Goal: Task Accomplishment & Management: Manage account settings

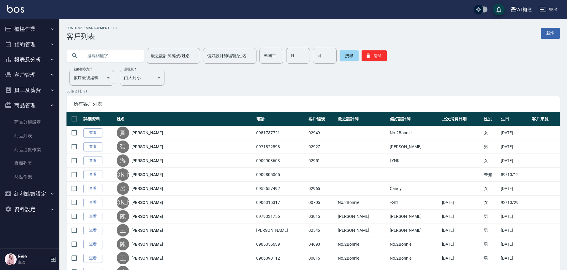
click at [122, 60] on input "text" at bounding box center [111, 56] width 56 height 16
type input "02963"
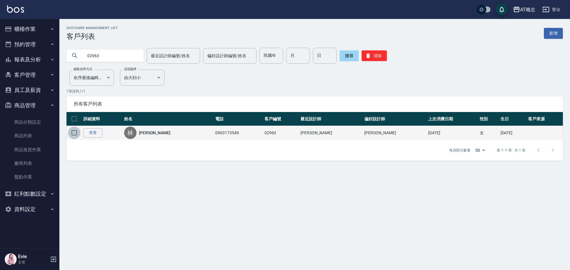
click at [74, 134] on input "checkbox" at bounding box center [74, 133] width 12 height 12
checkbox input "true"
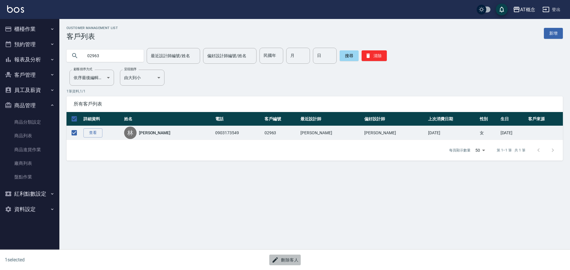
click at [294, 258] on button "刪除客人" at bounding box center [284, 260] width 31 height 11
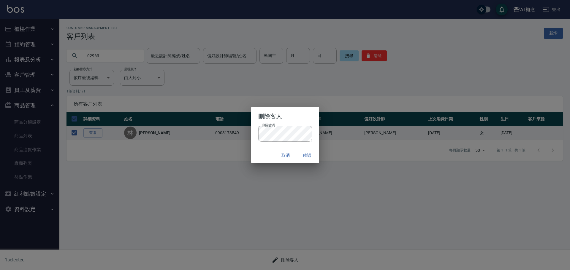
click at [260, 152] on div "取消 確認" at bounding box center [285, 156] width 68 height 16
click at [308, 156] on button "確認" at bounding box center [307, 155] width 19 height 11
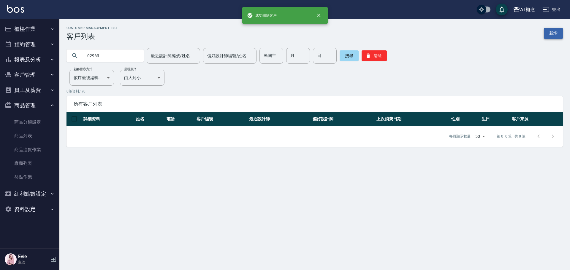
click at [551, 35] on link "新增" at bounding box center [553, 33] width 19 height 11
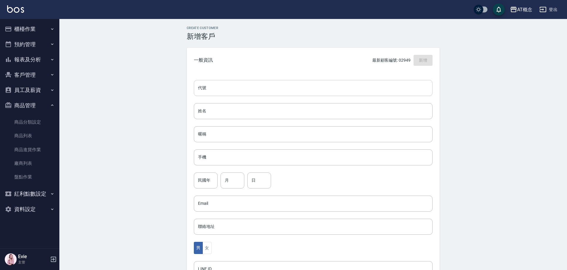
click at [257, 95] on input "代號" at bounding box center [313, 88] width 239 height 16
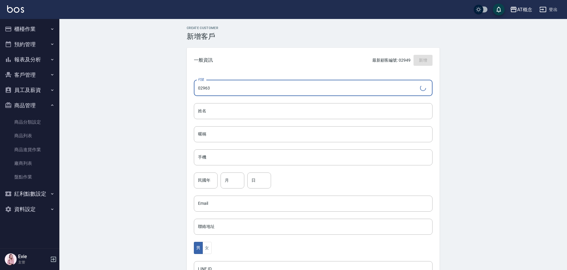
type input "02963"
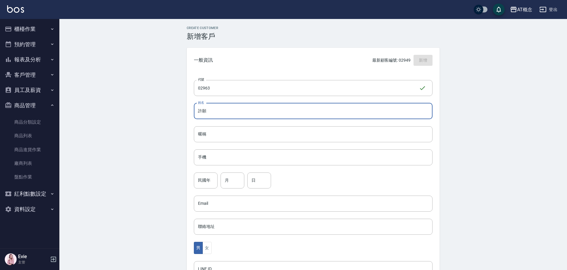
type input "許願"
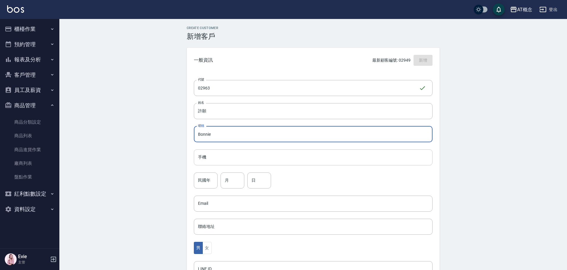
type input "Bonnie"
click at [224, 156] on input "手機" at bounding box center [313, 158] width 239 height 16
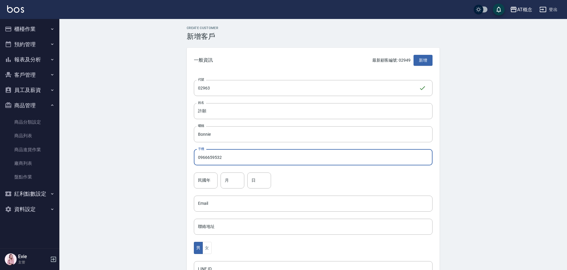
type input "0966659532"
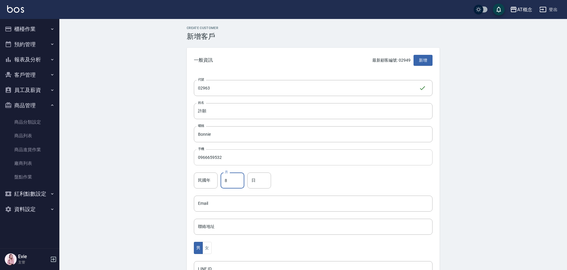
type input "8"
type input "1"
click at [205, 248] on button "女" at bounding box center [206, 248] width 9 height 12
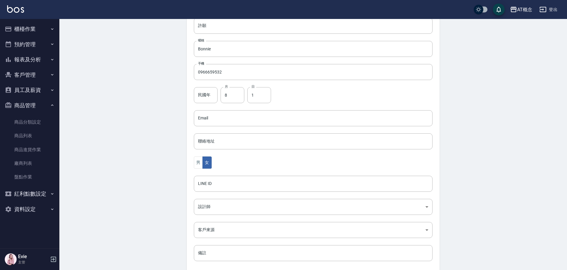
scroll to position [89, 0]
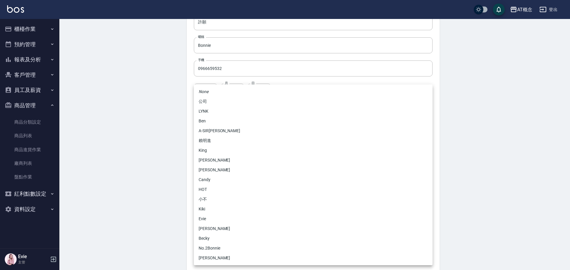
click at [213, 203] on body "AT概念 登出 櫃檯作業 打帳單 帳單列表 現金收支登錄 高階收支登錄 材料自購登錄 每日結帳 排班表 現場電腦打卡 預約管理 預約管理 單日預約紀錄 單週預…" at bounding box center [285, 104] width 570 height 386
click at [203, 179] on li "Candy" at bounding box center [313, 180] width 239 height 10
type input "95c88325-489e-4505-91c2-94462fb1bea6"
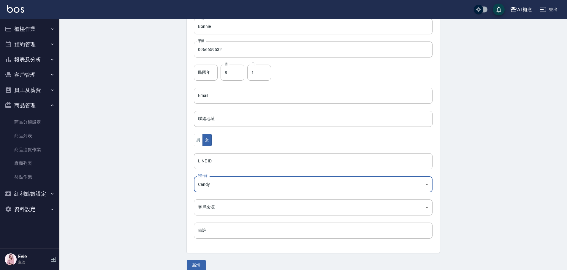
scroll to position [116, 0]
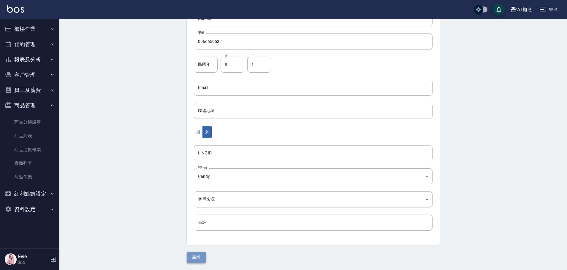
click at [199, 254] on button "新增" at bounding box center [196, 257] width 19 height 11
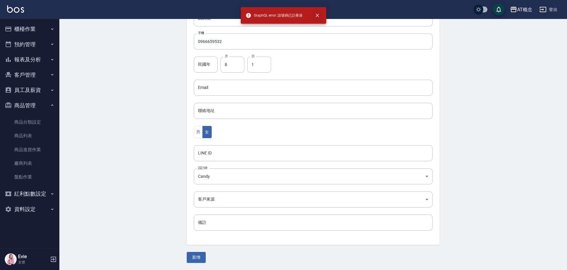
click at [318, 15] on icon "close" at bounding box center [317, 15] width 6 height 6
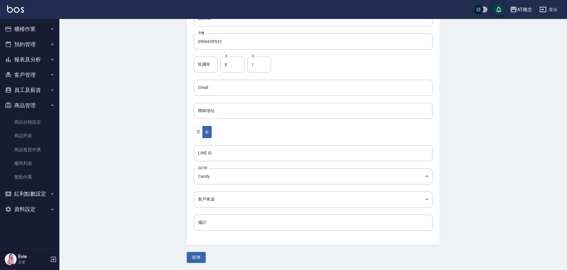
click at [32, 75] on button "客戶管理" at bounding box center [29, 74] width 55 height 15
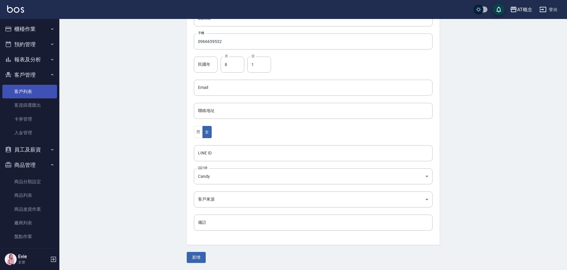
click at [27, 91] on link "客戶列表" at bounding box center [29, 92] width 55 height 14
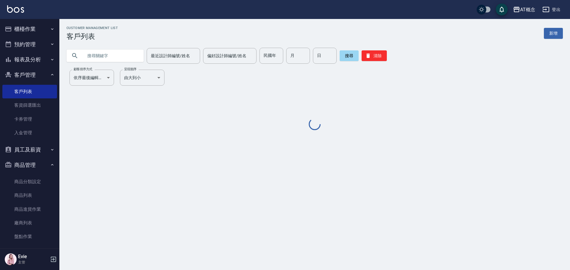
click at [110, 58] on input "text" at bounding box center [111, 56] width 56 height 16
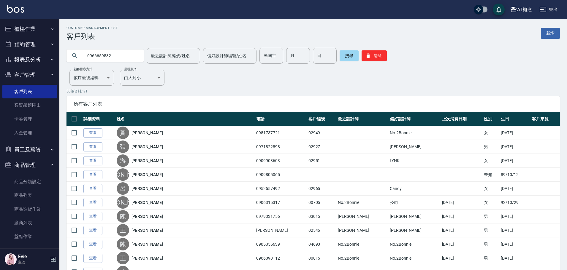
type input "0966659532"
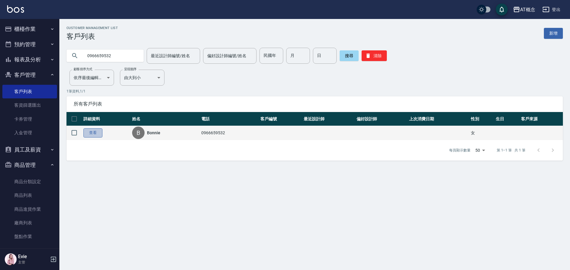
click at [100, 137] on link "查看" at bounding box center [92, 133] width 19 height 9
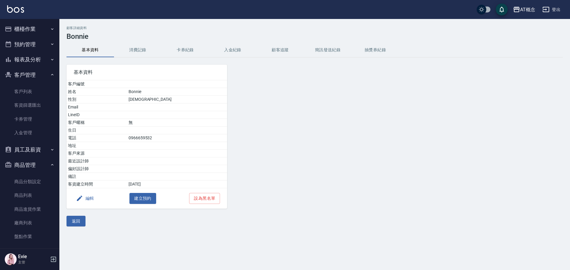
click at [88, 198] on button "編輯" at bounding box center [85, 198] width 23 height 11
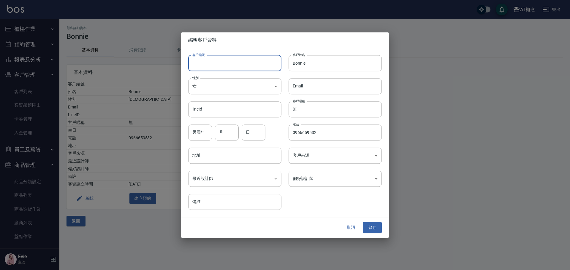
click at [224, 63] on input "客戶編號" at bounding box center [234, 63] width 93 height 16
type input "02963"
drag, startPoint x: 327, startPoint y: 66, endPoint x: 200, endPoint y: 62, distance: 127.4
click at [200, 62] on div "客戶編號 02963 ​ 客戶編號 客戶姓名 Bonnie 客戶姓名 性別 女 [DEMOGRAPHIC_DATA] 性別 Email Email lineI…" at bounding box center [281, 129] width 201 height 162
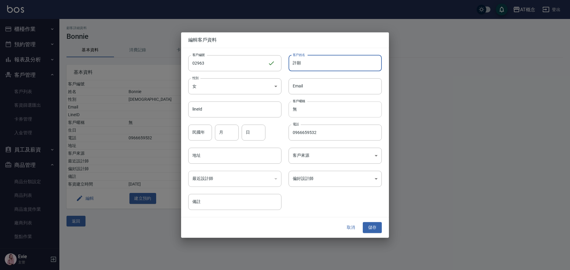
type input "許願"
drag, startPoint x: 307, startPoint y: 111, endPoint x: 264, endPoint y: 115, distance: 43.6
click at [264, 115] on div "客戶編號 02963 ​ 客戶編號 客戶姓名 許願 客戶姓名 性別 女 [DEMOGRAPHIC_DATA] 性別 Email Email lineId li…" at bounding box center [281, 129] width 201 height 162
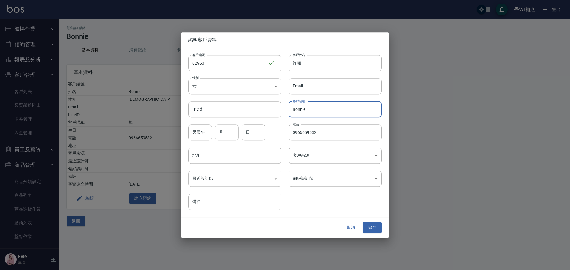
type input "Bonnie"
click at [220, 131] on input "月" at bounding box center [227, 133] width 24 height 16
type input "8"
type input "1"
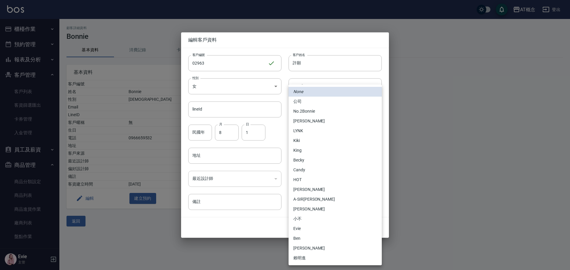
click at [310, 180] on body "AT概念 登出 櫃檯作業 打帳單 帳單列表 現金收支登錄 高階收支登錄 材料自購登錄 每日結帳 排班表 現場電腦打卡 預約管理 預約管理 單日預約紀錄 單週預…" at bounding box center [285, 135] width 570 height 270
click at [306, 170] on li "Candy" at bounding box center [335, 170] width 93 height 10
type input "95c88325-489e-4505-91c2-94462fb1bea6"
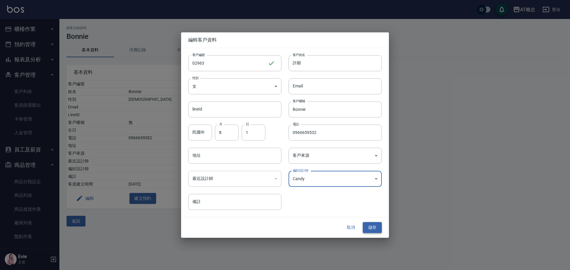
click at [370, 229] on button "儲存" at bounding box center [372, 228] width 19 height 11
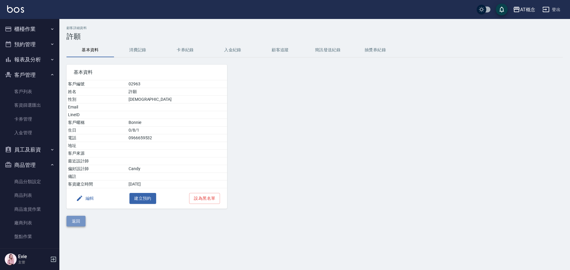
click at [79, 221] on button "返回" at bounding box center [75, 221] width 19 height 11
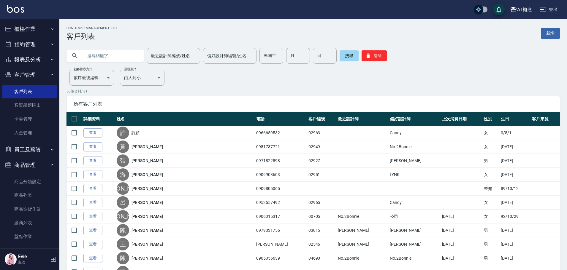
drag, startPoint x: 272, startPoint y: 52, endPoint x: 277, endPoint y: 38, distance: 14.4
click at [274, 47] on div "最近設計師編號/姓名 最近設計師編號/姓名 偏好設計師編號/姓名 偏好設計師編號/姓名 民國年 民國年 月 月 日 日 搜尋 清除" at bounding box center [309, 52] width 500 height 23
type input "92"
type input "11"
type input "22"
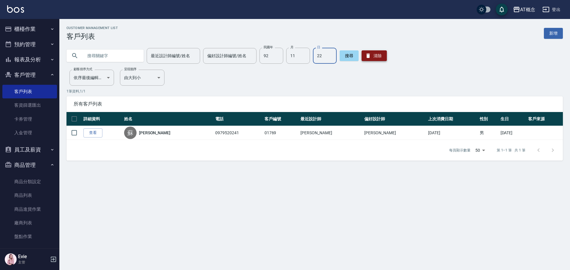
click at [375, 54] on button "清除" at bounding box center [374, 55] width 25 height 11
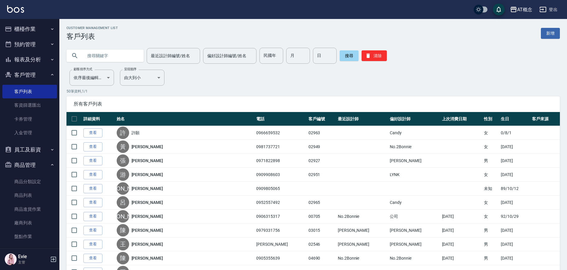
click at [110, 59] on input "text" at bounding box center [111, 56] width 56 height 16
type input "02911"
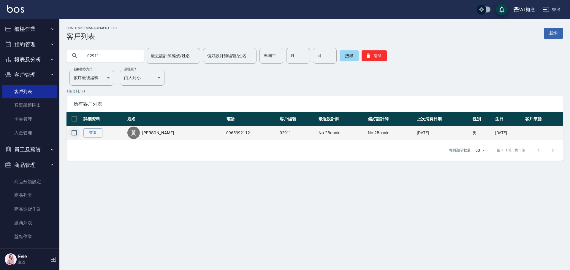
click at [75, 133] on input "checkbox" at bounding box center [74, 133] width 12 height 12
checkbox input "true"
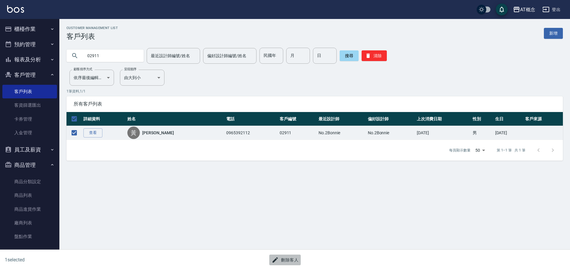
click at [295, 259] on button "刪除客人" at bounding box center [284, 260] width 31 height 11
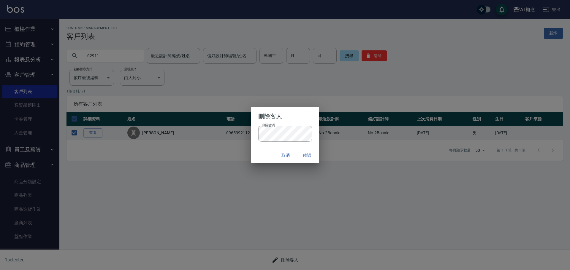
click at [276, 150] on div "取消 確認" at bounding box center [285, 156] width 68 height 16
drag, startPoint x: 308, startPoint y: 157, endPoint x: 321, endPoint y: 149, distance: 15.3
click at [308, 156] on button "確認" at bounding box center [307, 155] width 19 height 11
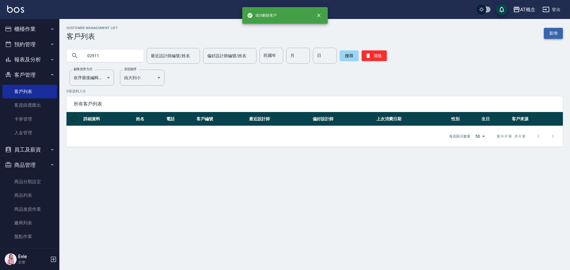
click at [552, 36] on link "新增" at bounding box center [553, 33] width 19 height 11
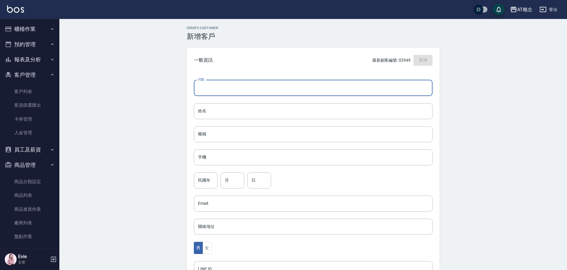
click at [275, 86] on input "代號" at bounding box center [313, 88] width 239 height 16
type input "02911"
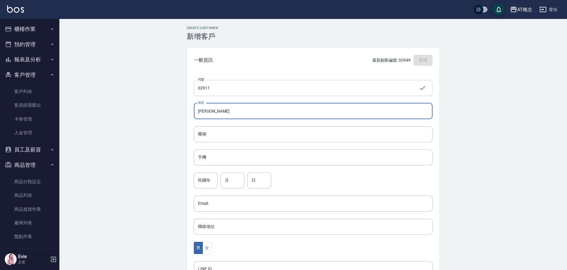
type input "[PERSON_NAME]"
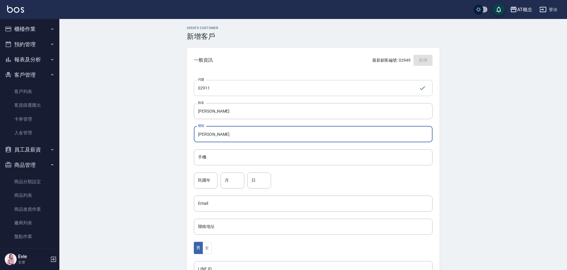
type input "[PERSON_NAME]"
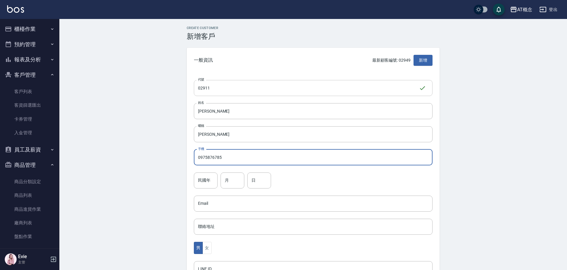
type input "0975876785"
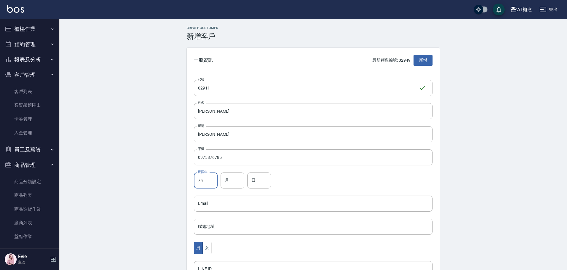
type input "75"
type input "11"
type input "7"
click at [209, 248] on button "女" at bounding box center [206, 248] width 9 height 12
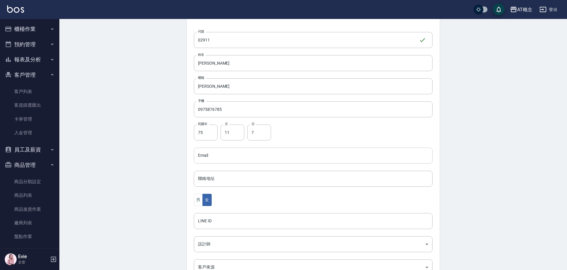
scroll to position [116, 0]
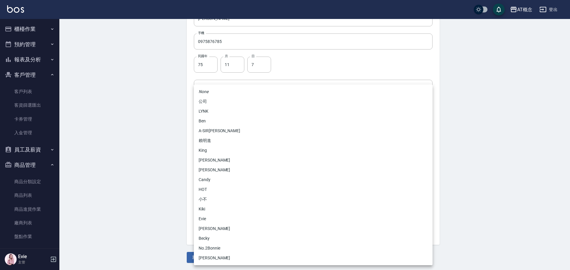
click at [199, 179] on body "AT概念 登出 櫃檯作業 打帳單 帳單列表 現金收支登錄 高階收支登錄 材料自購登錄 每日結帳 排班表 現場電腦打卡 預約管理 預約管理 單日預約紀錄 單週預…" at bounding box center [285, 77] width 570 height 386
click at [203, 179] on li "Candy" at bounding box center [313, 180] width 239 height 10
type input "95c88325-489e-4505-91c2-94462fb1bea6"
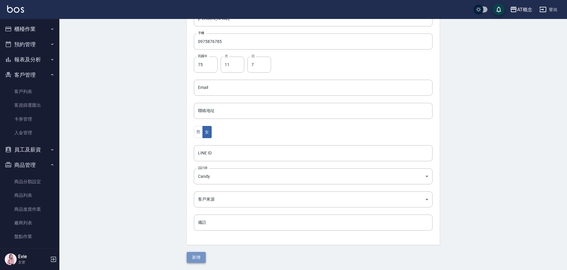
click at [199, 255] on button "新增" at bounding box center [196, 257] width 19 height 11
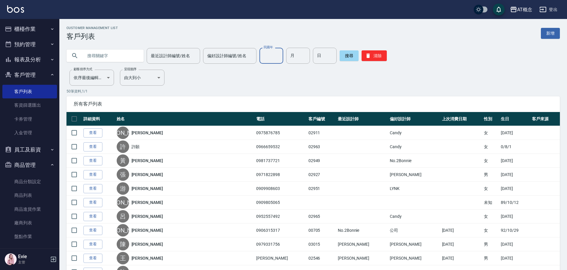
click at [272, 59] on input "民國年" at bounding box center [271, 56] width 24 height 16
type input "74"
type input "3"
type input "16"
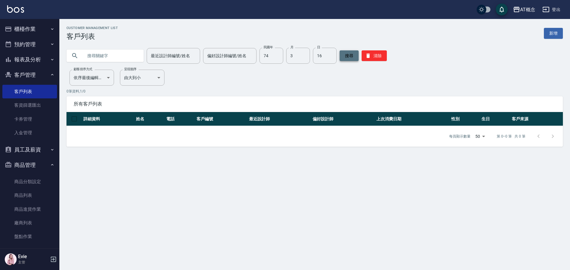
click at [345, 55] on button "搜尋" at bounding box center [349, 55] width 19 height 11
click at [372, 57] on button "清除" at bounding box center [374, 55] width 25 height 11
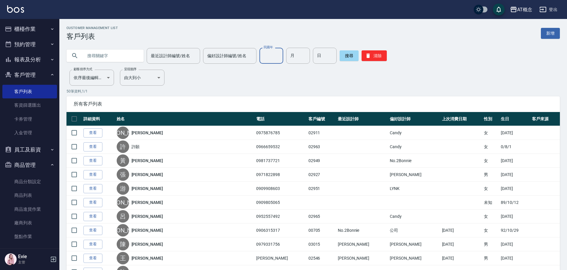
click at [263, 54] on input "民國年" at bounding box center [271, 56] width 24 height 16
type input "74"
type input "3"
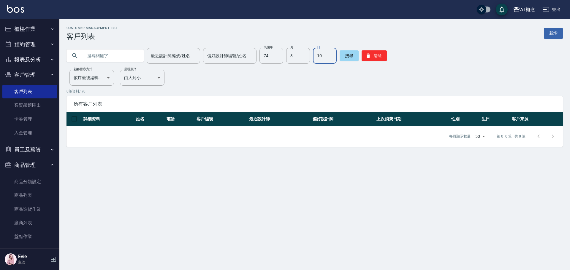
type input "10"
drag, startPoint x: 375, startPoint y: 58, endPoint x: 364, endPoint y: 57, distance: 10.5
click at [374, 58] on button "清除" at bounding box center [374, 55] width 25 height 11
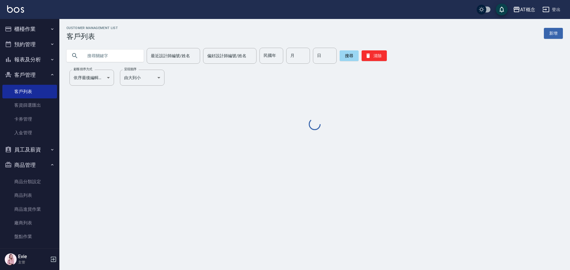
click at [95, 59] on input "text" at bounding box center [111, 56] width 56 height 16
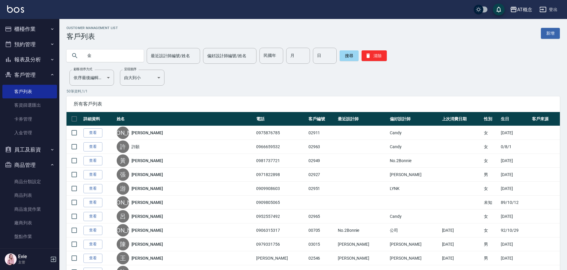
type input "金"
